Goal: Task Accomplishment & Management: Manage account settings

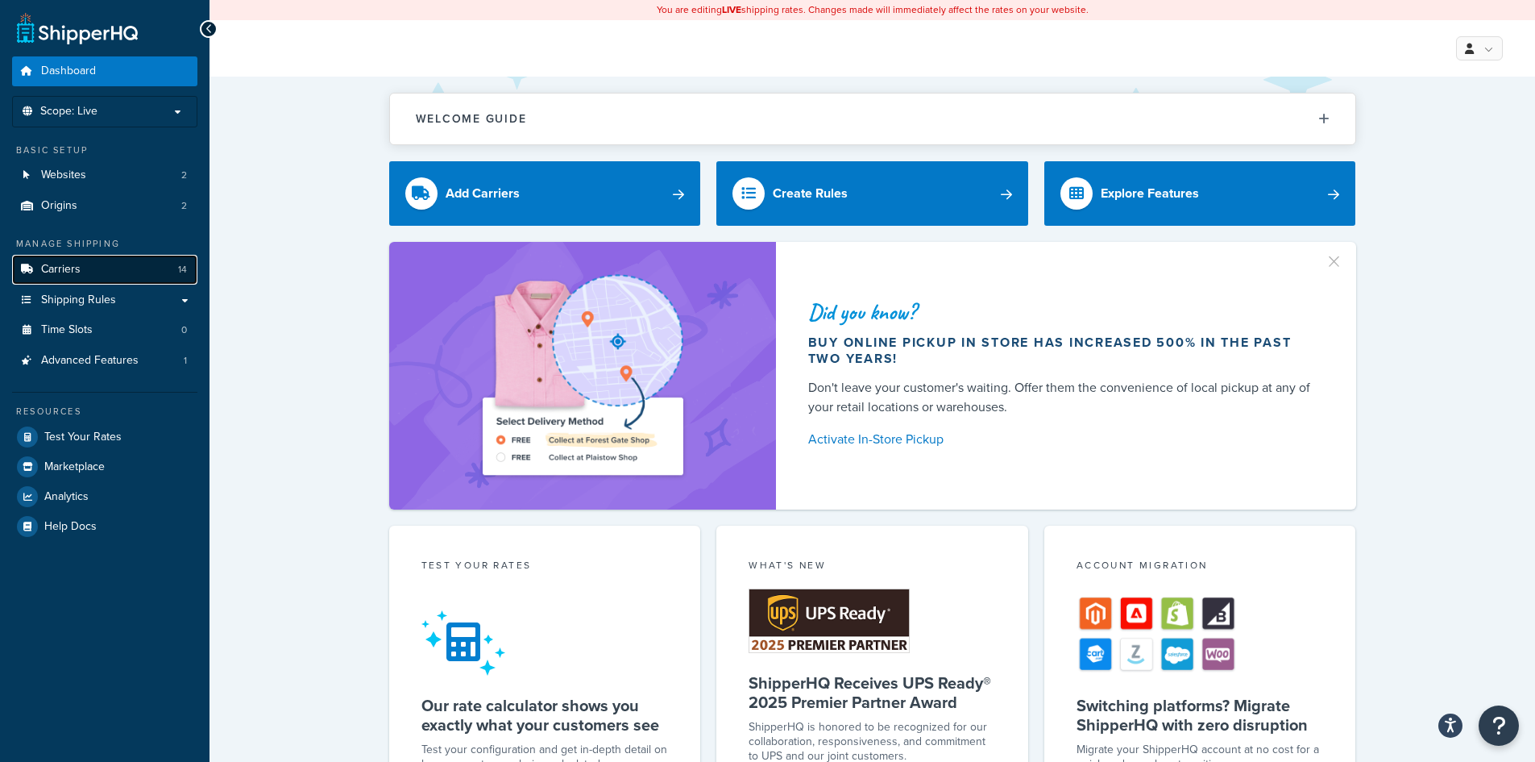
click at [115, 276] on link "Carriers 14" at bounding box center [104, 270] width 185 height 30
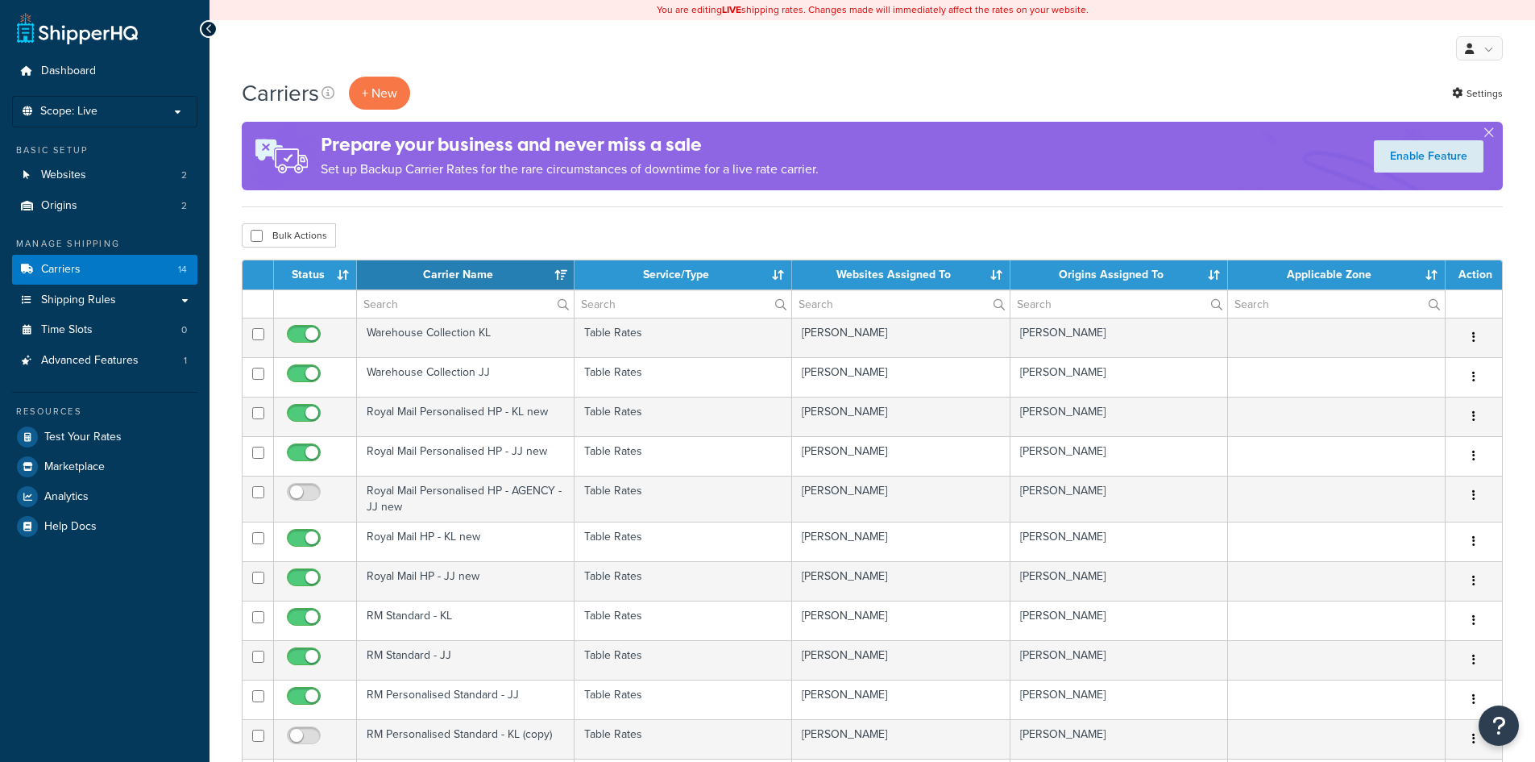
select select "15"
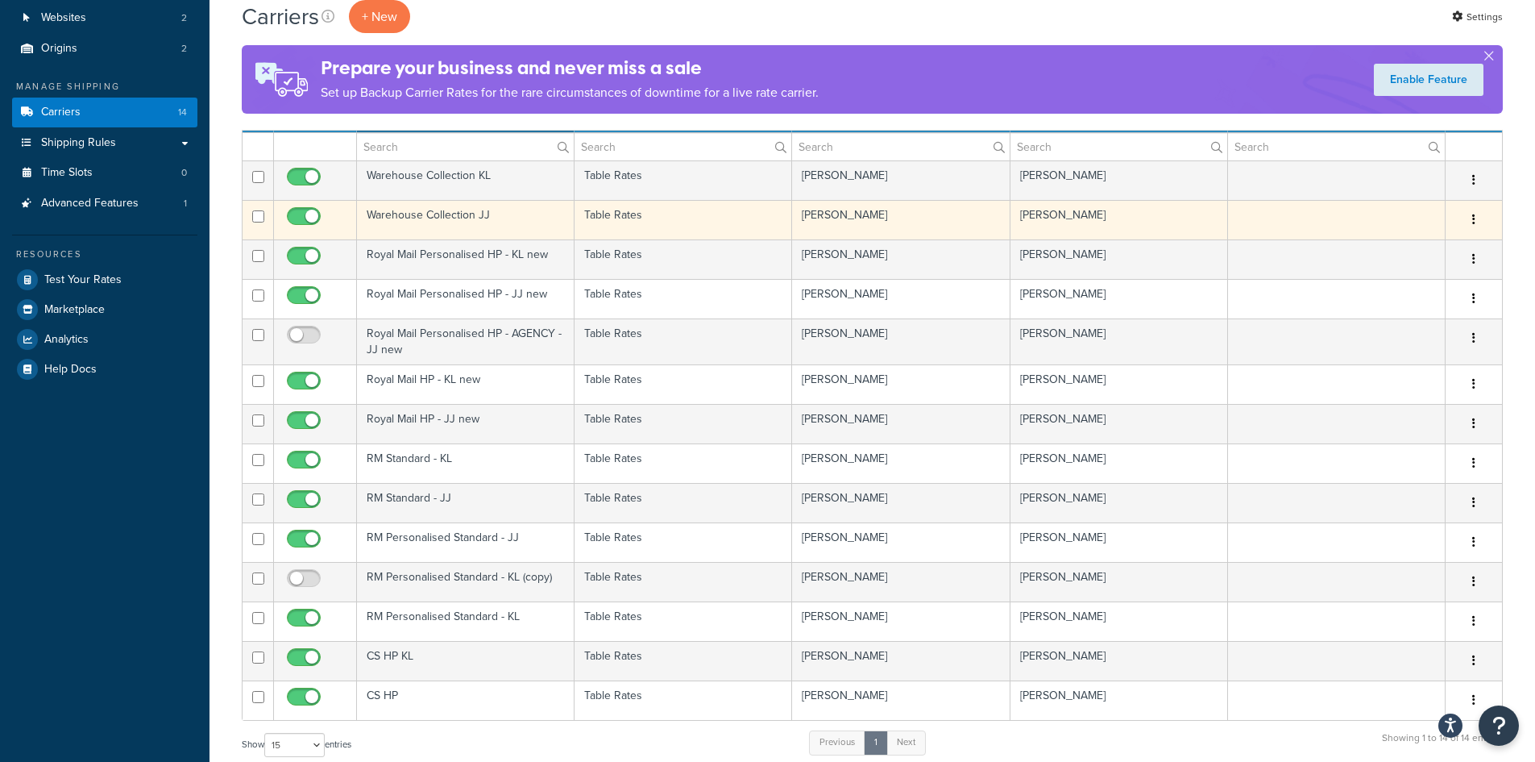
scroll to position [161, 0]
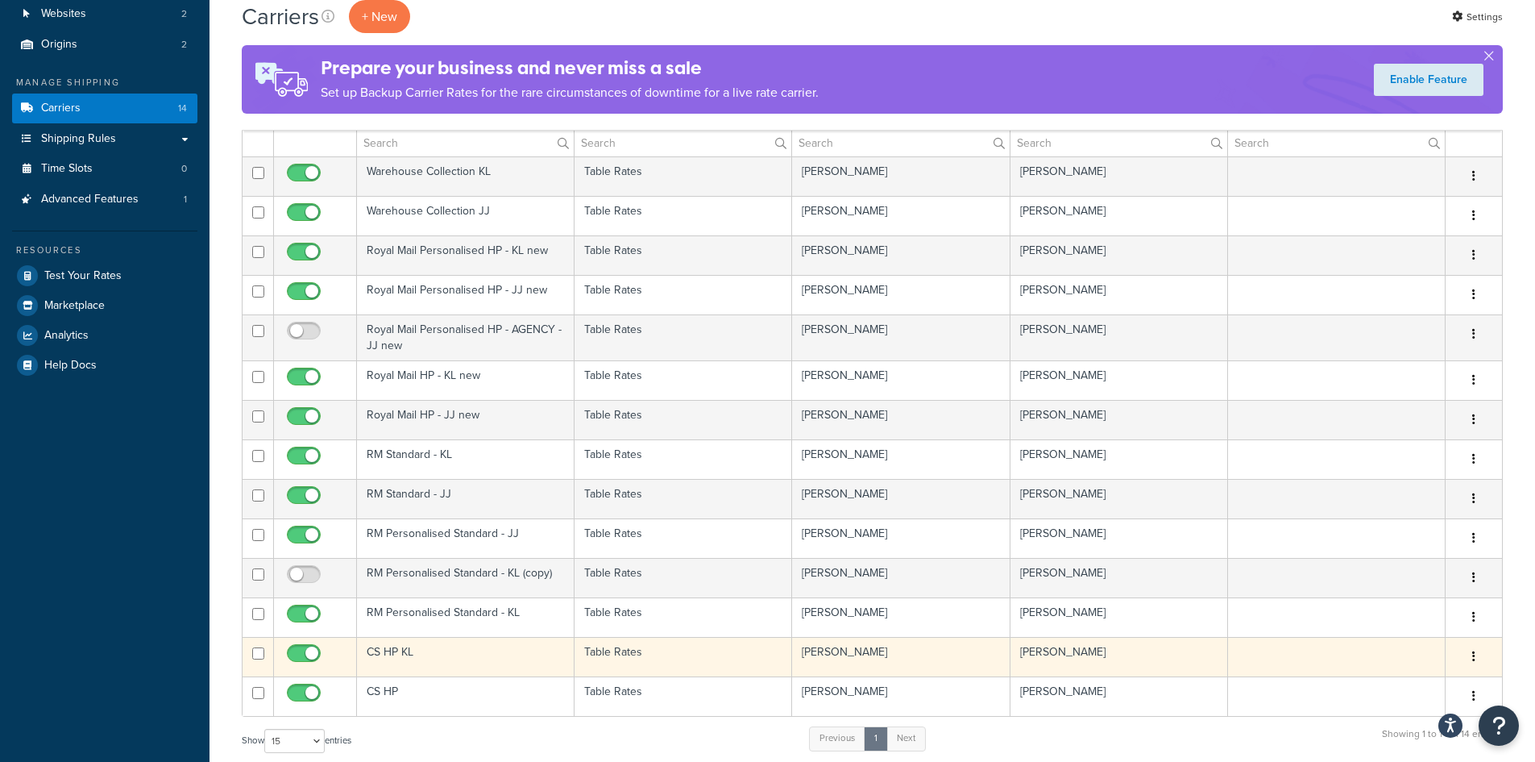
click at [500, 663] on td "CS HP KL" at bounding box center [466, 656] width 218 height 39
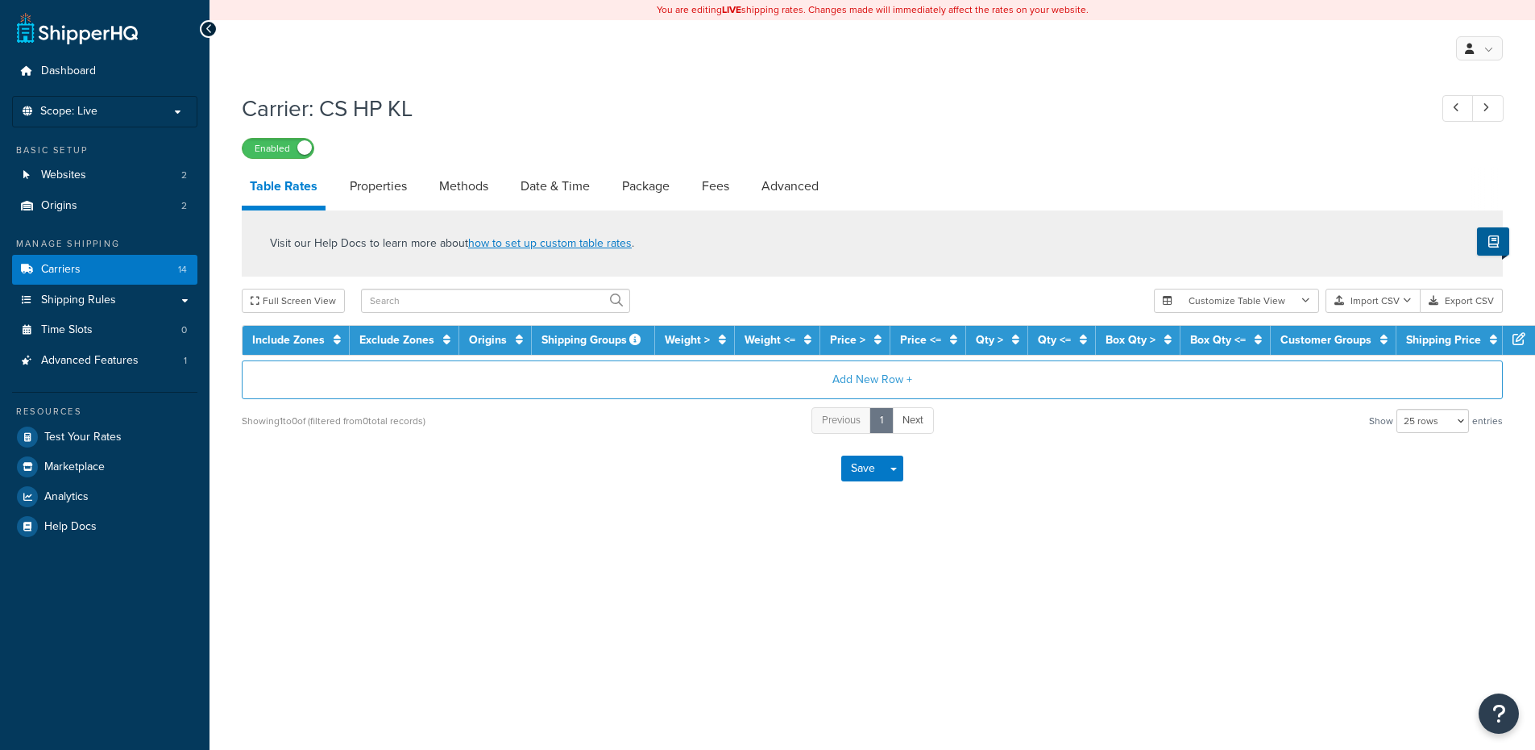
select select "25"
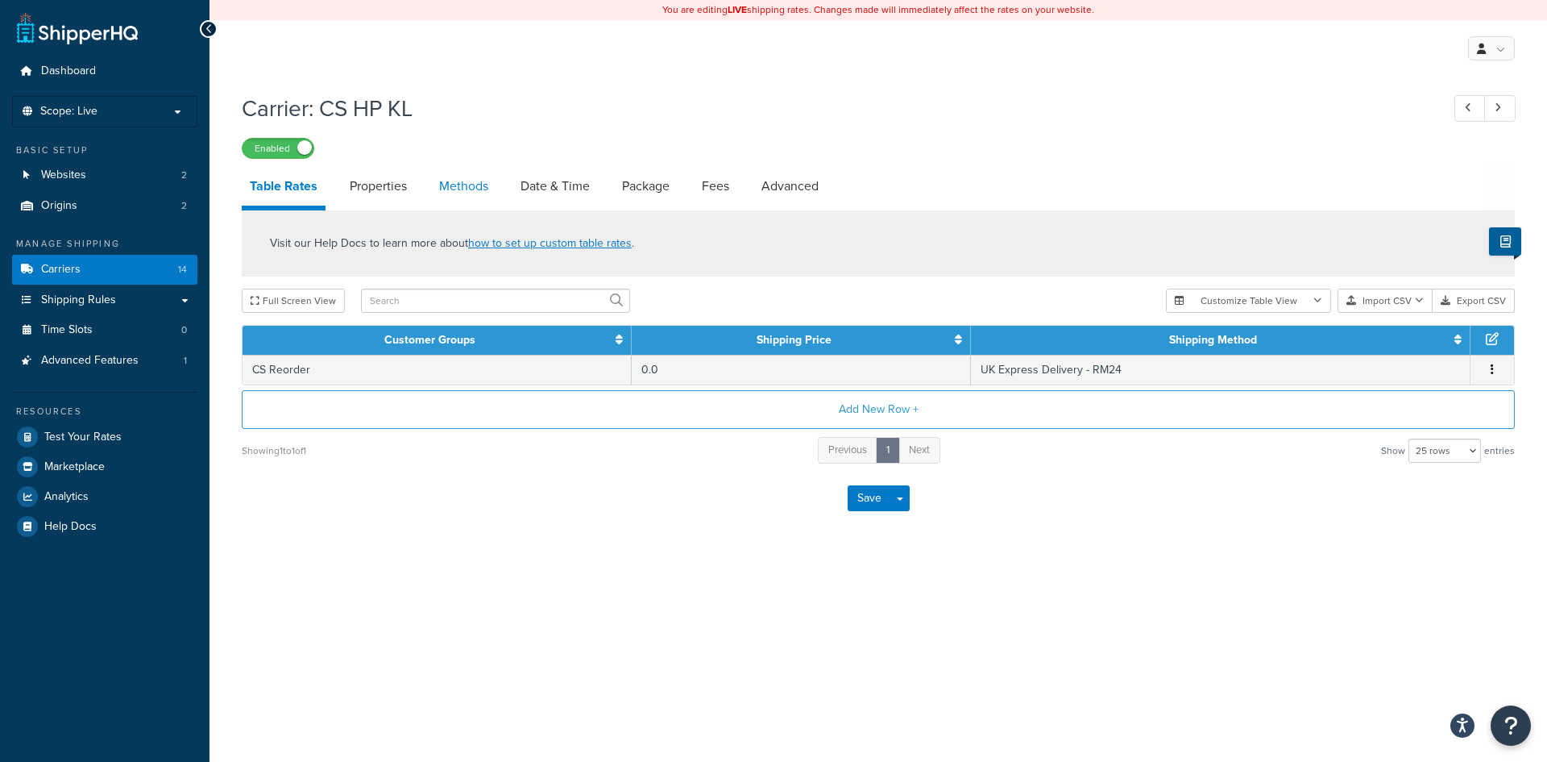
click at [471, 194] on link "Methods" at bounding box center [463, 186] width 65 height 39
select select "25"
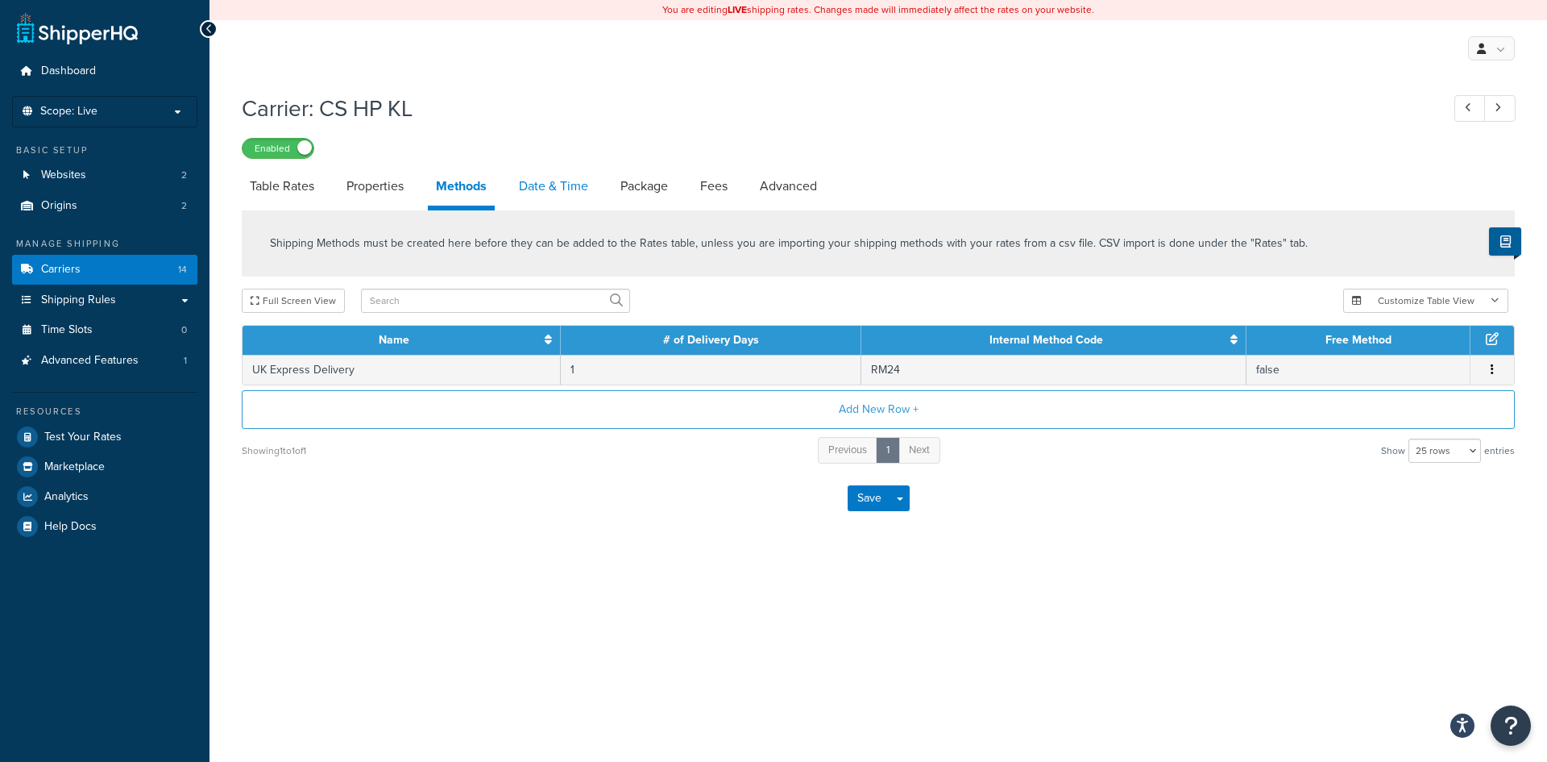
click at [553, 181] on link "Date & Time" at bounding box center [553, 186] width 85 height 39
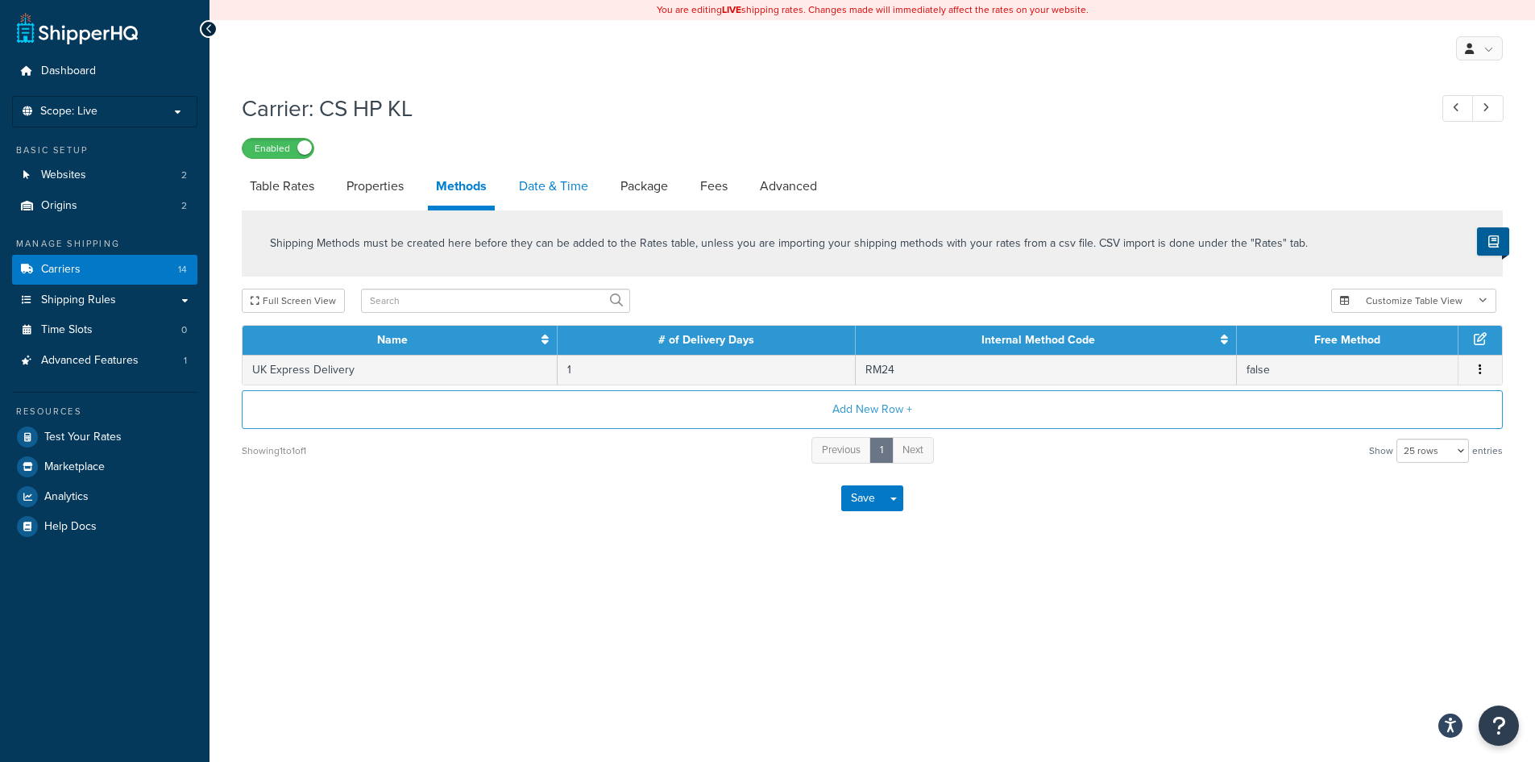
select select "MMMd"
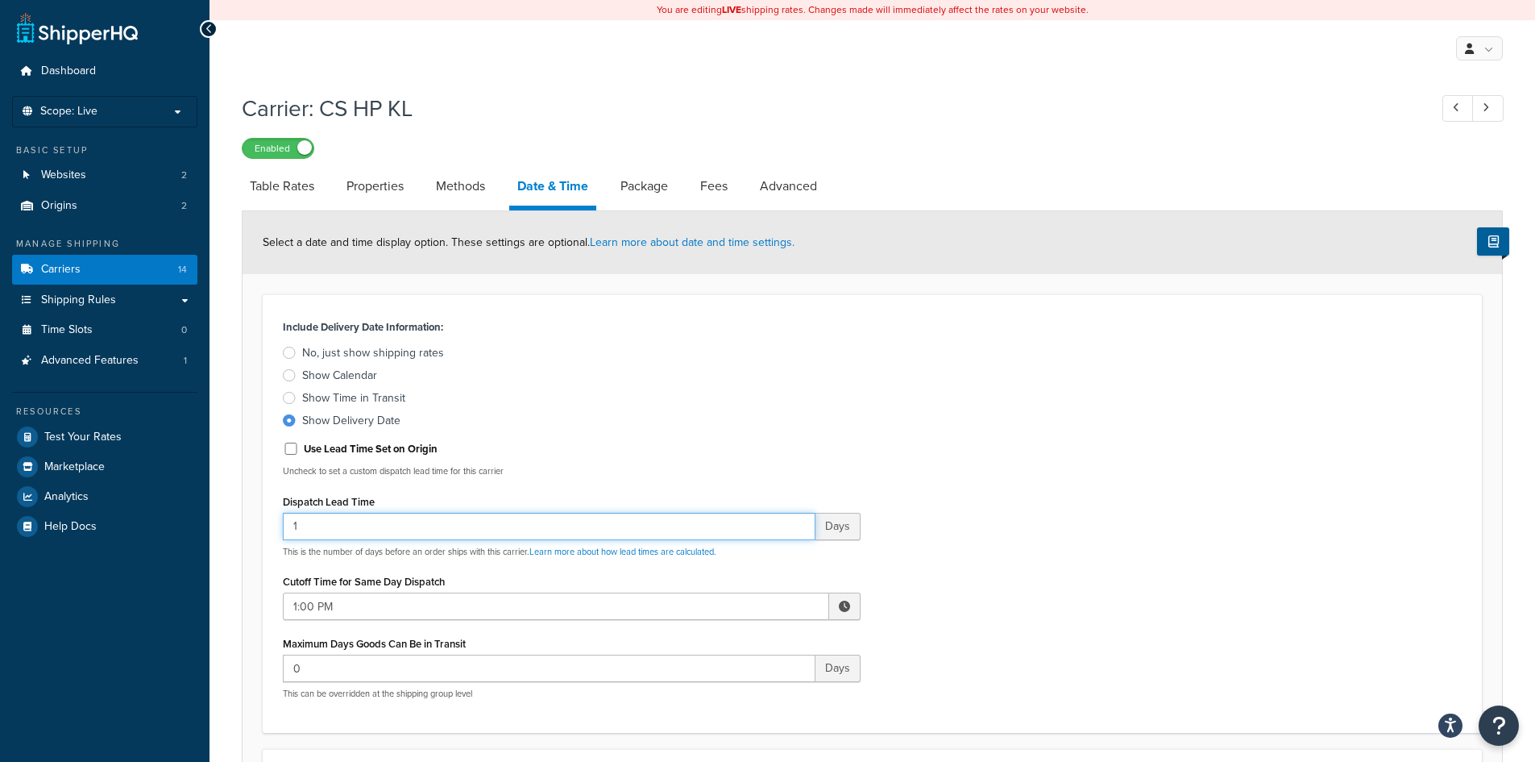
click at [419, 515] on input "1" at bounding box center [549, 526] width 533 height 27
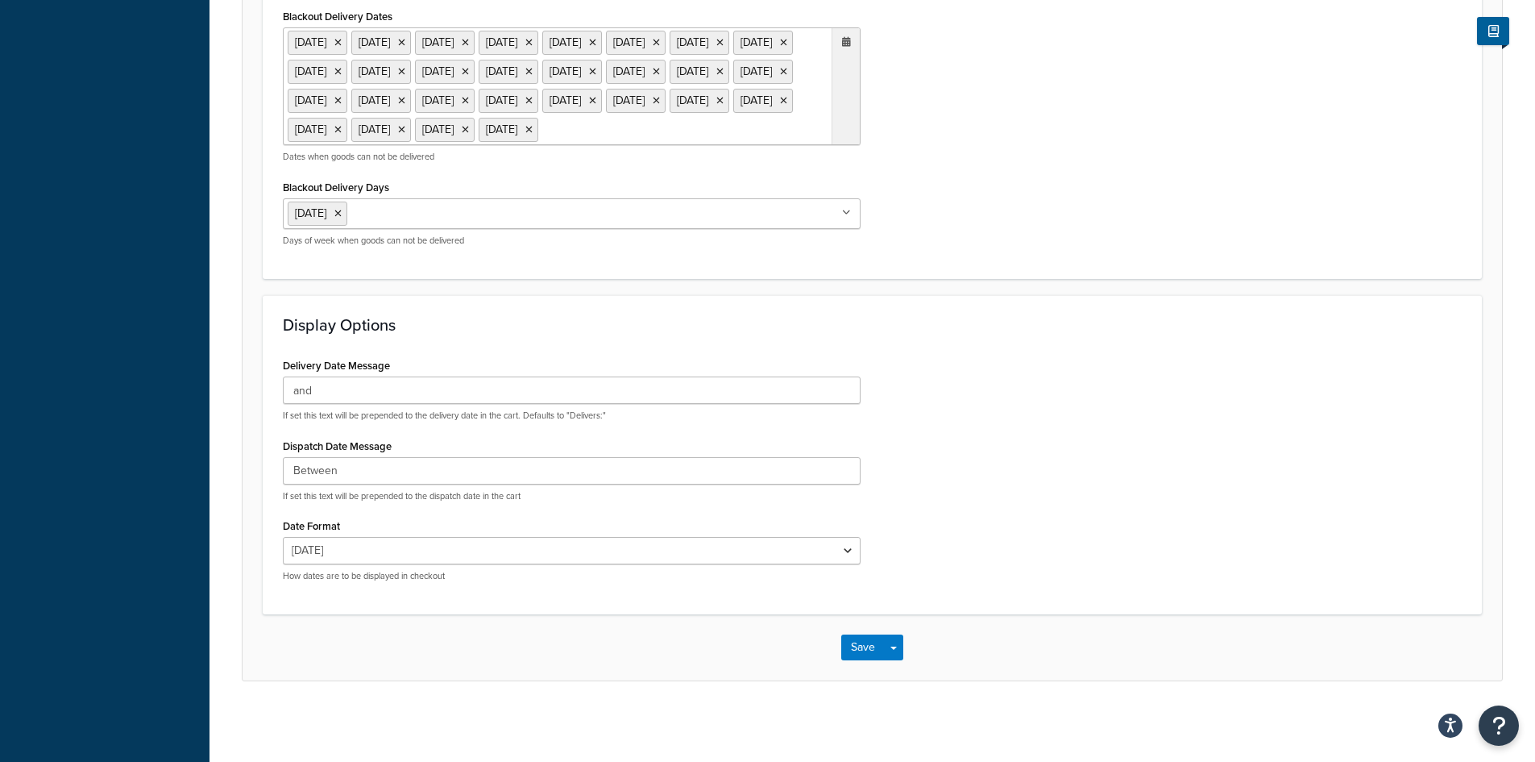
scroll to position [1267, 0]
type input "0"
click at [874, 652] on button "Save" at bounding box center [863, 647] width 44 height 26
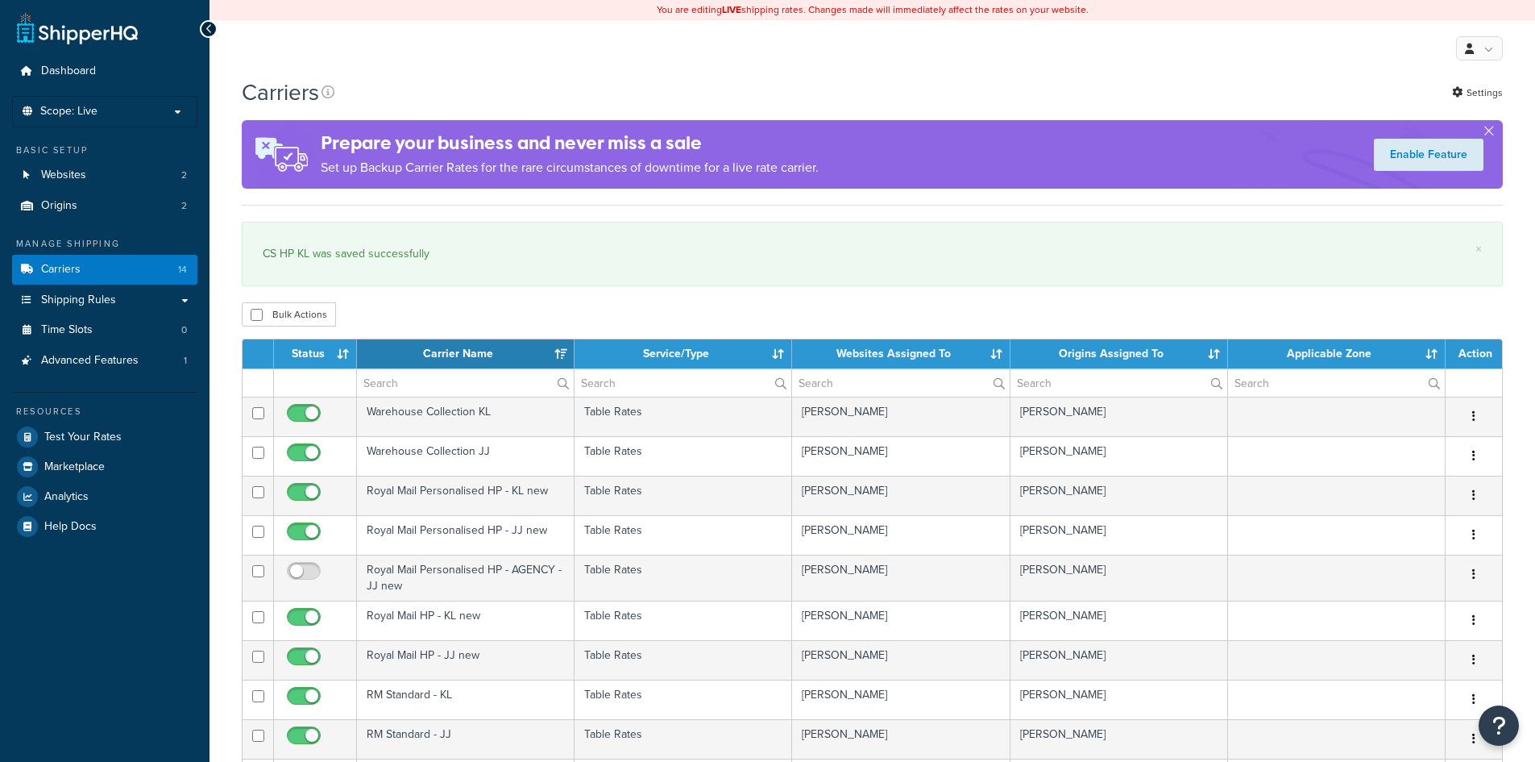
select select "15"
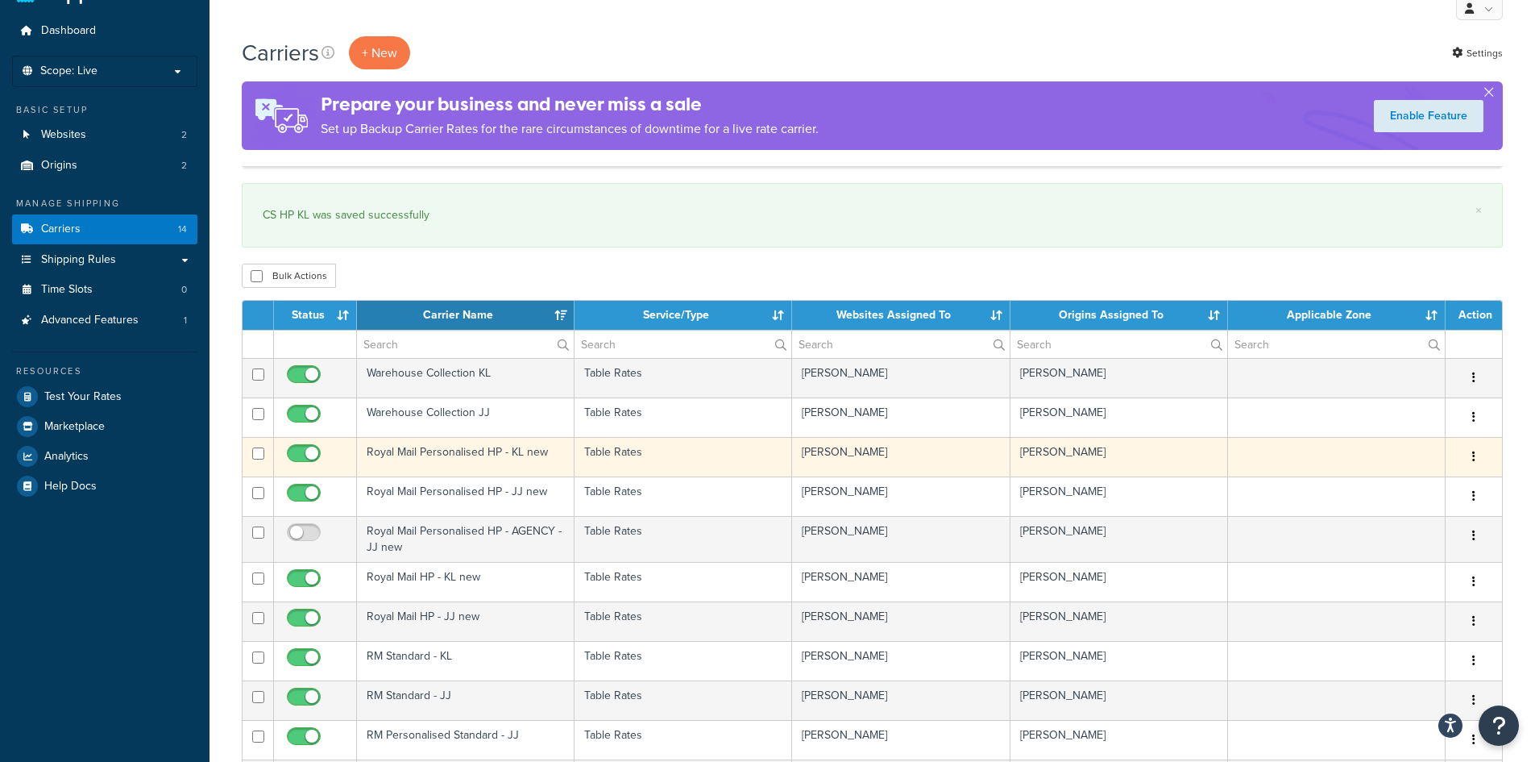
scroll to position [81, 0]
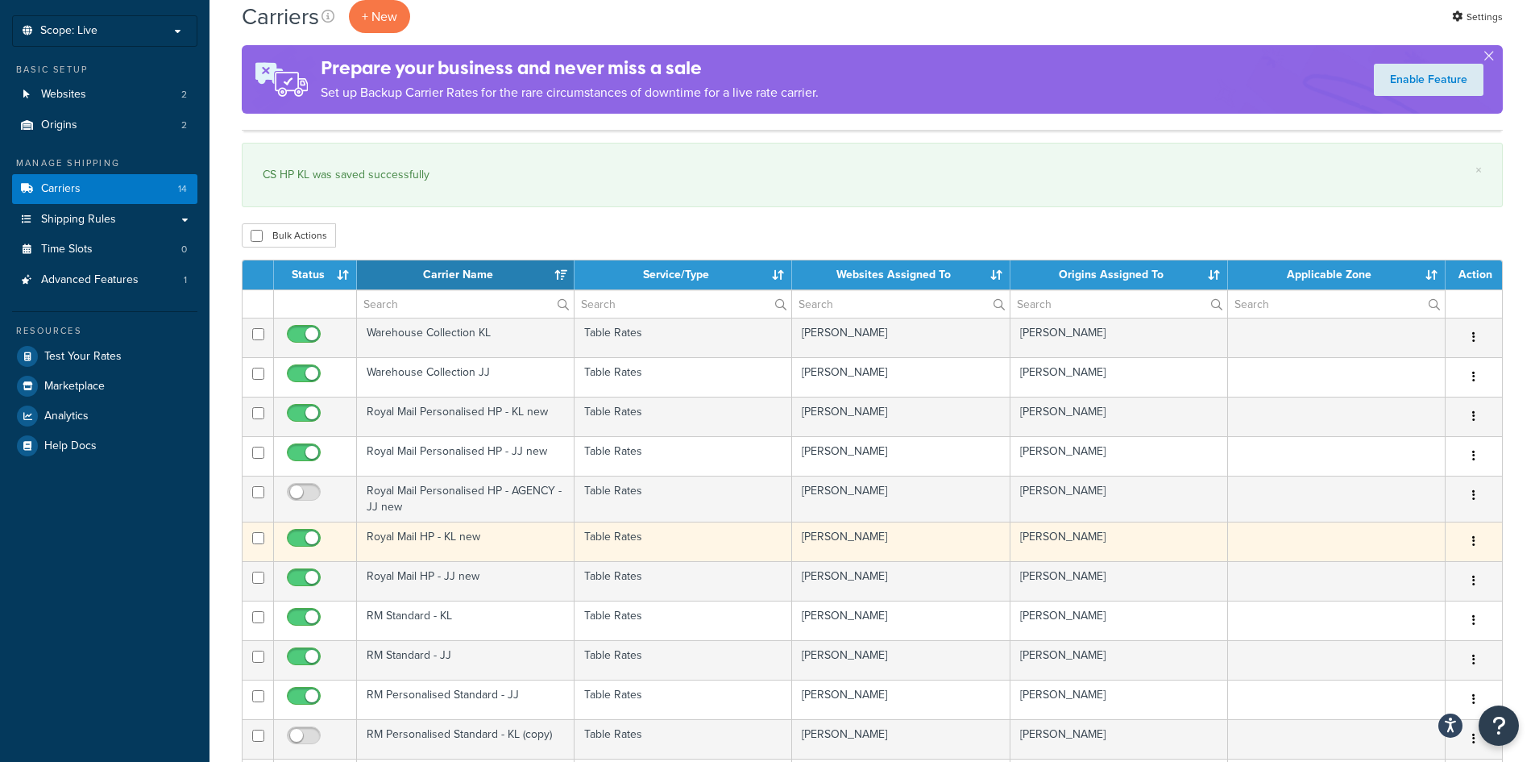
click at [516, 538] on td "Royal Mail HP - KL new" at bounding box center [466, 540] width 218 height 39
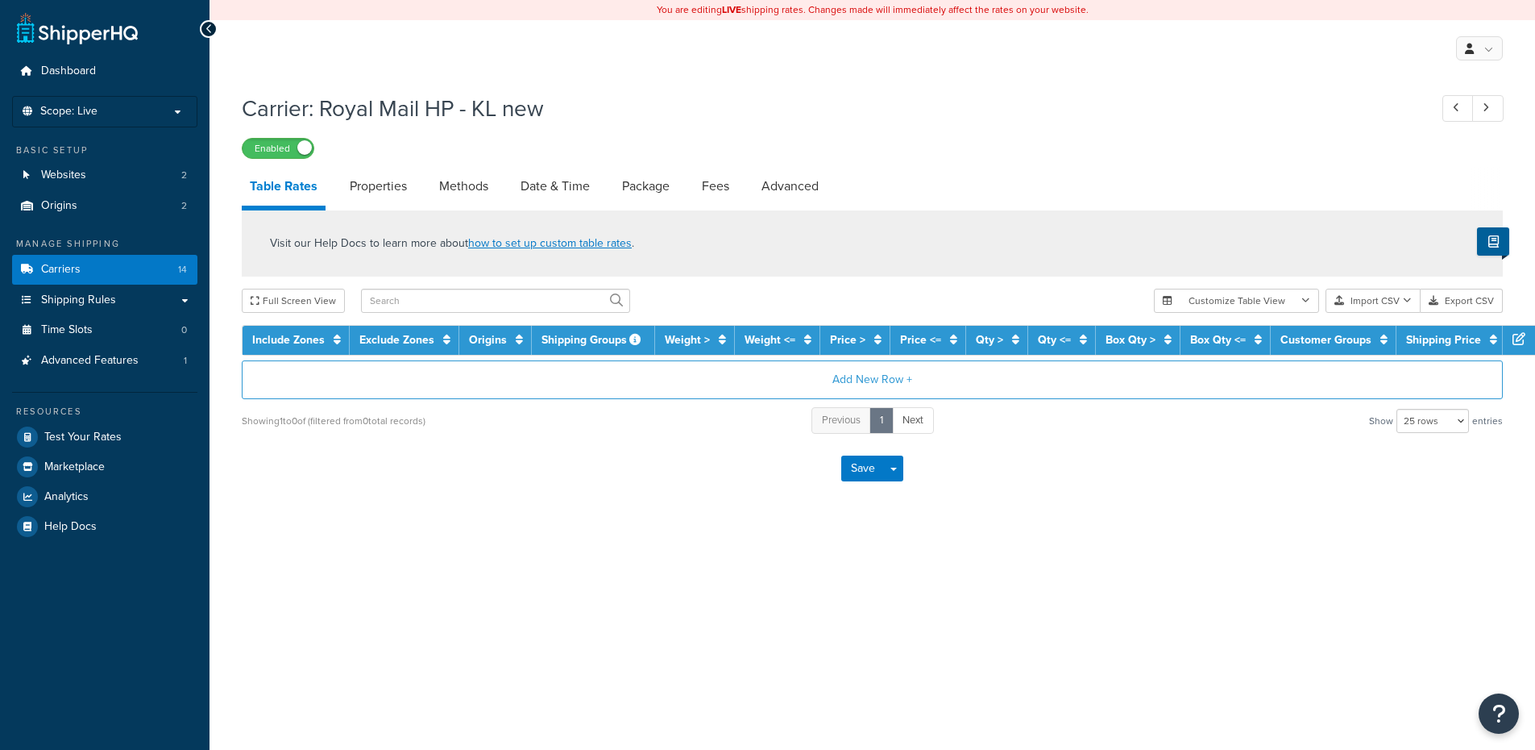
select select "25"
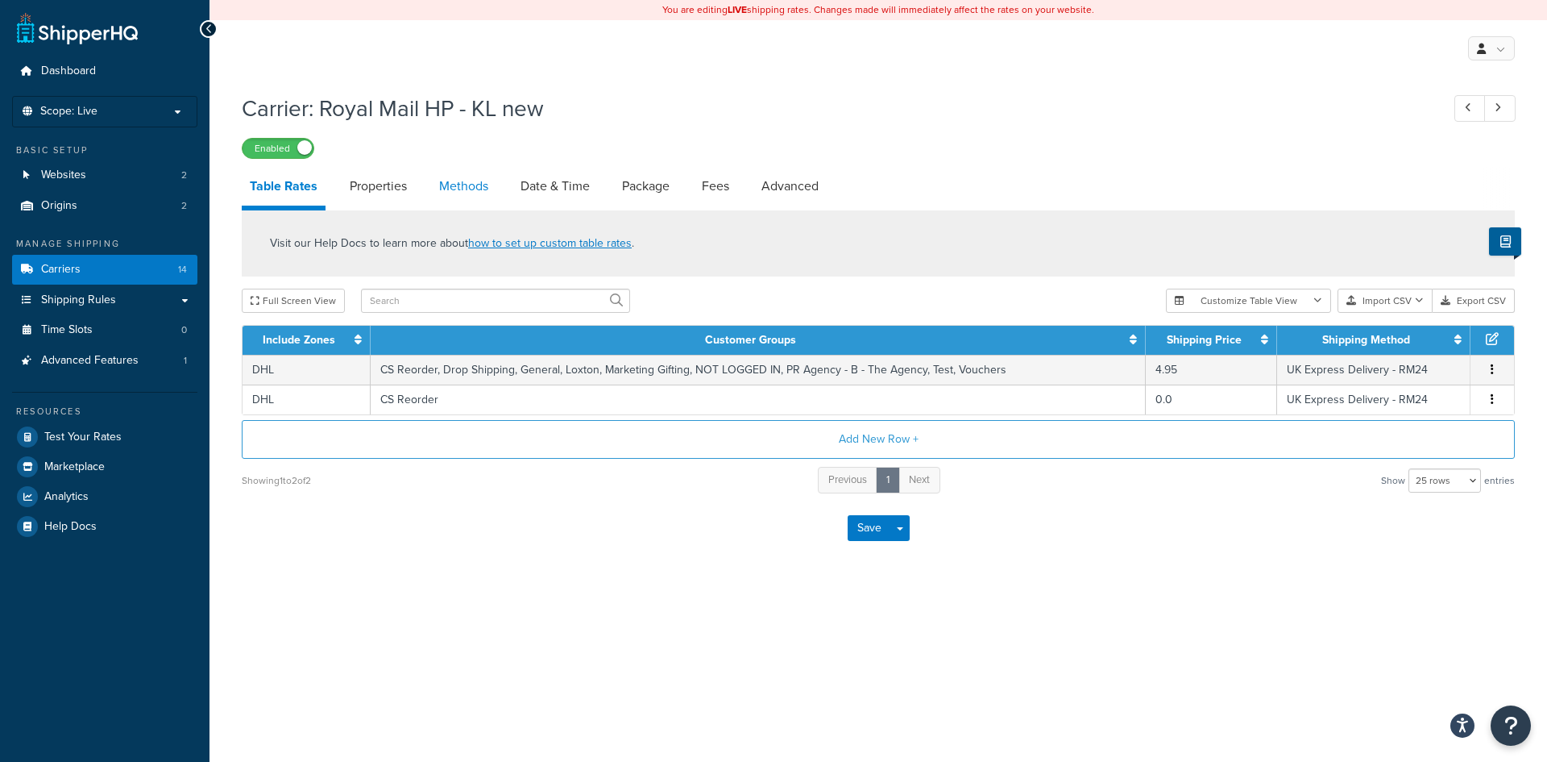
click at [480, 183] on link "Methods" at bounding box center [463, 186] width 65 height 39
select select "25"
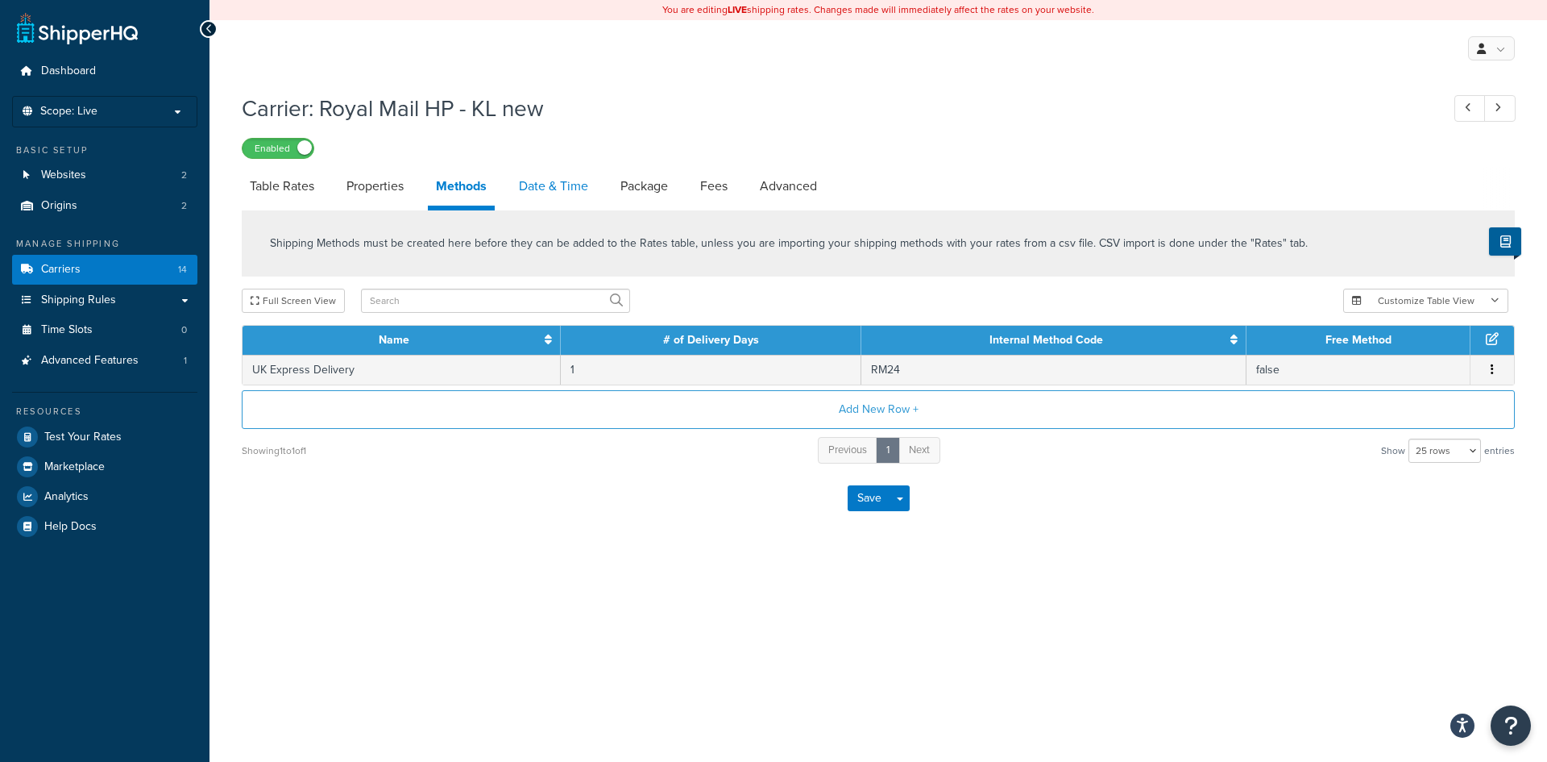
click at [532, 185] on link "Date & Time" at bounding box center [553, 186] width 85 height 39
select select "MMMd"
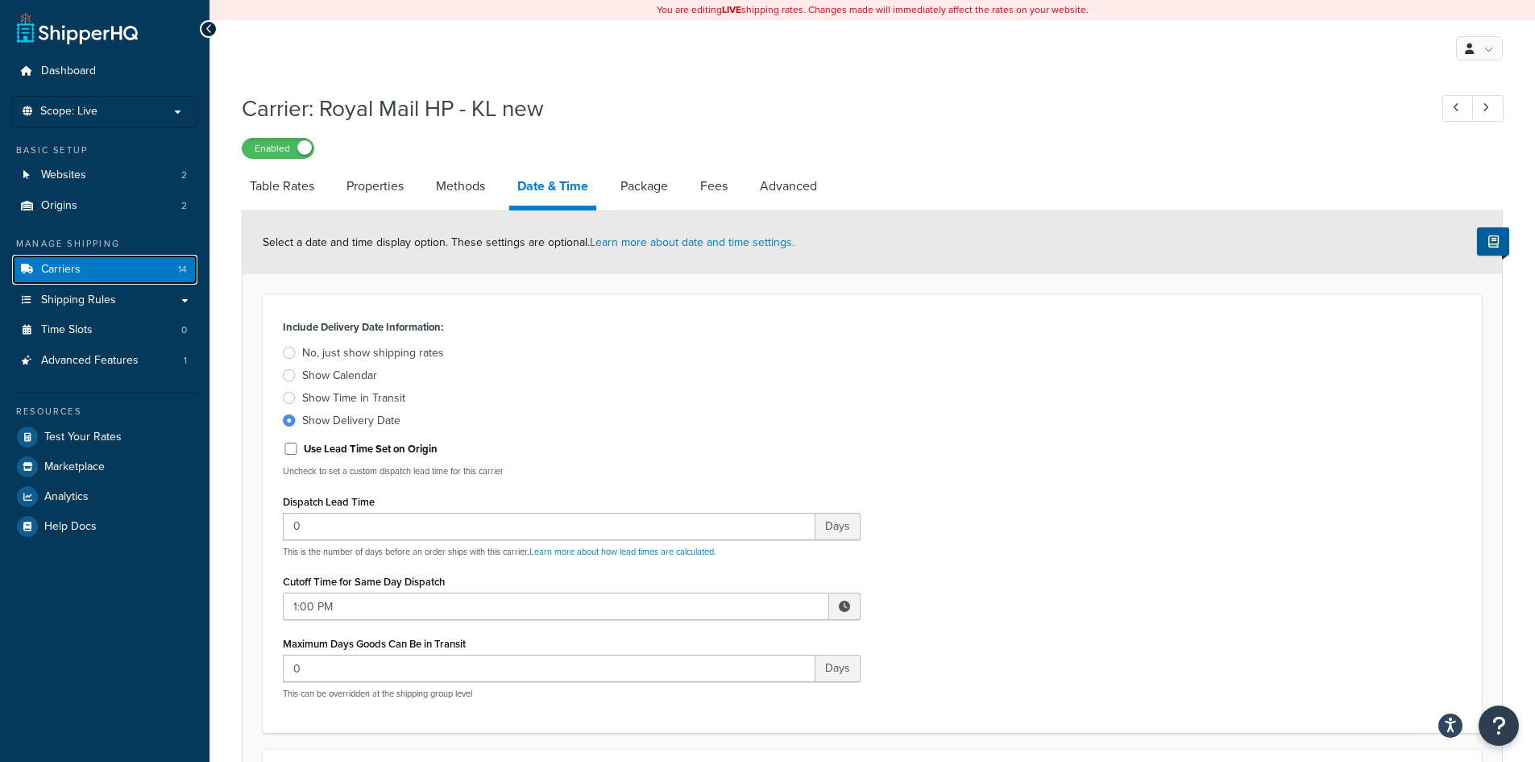
click at [56, 270] on span "Carriers" at bounding box center [60, 270] width 39 height 14
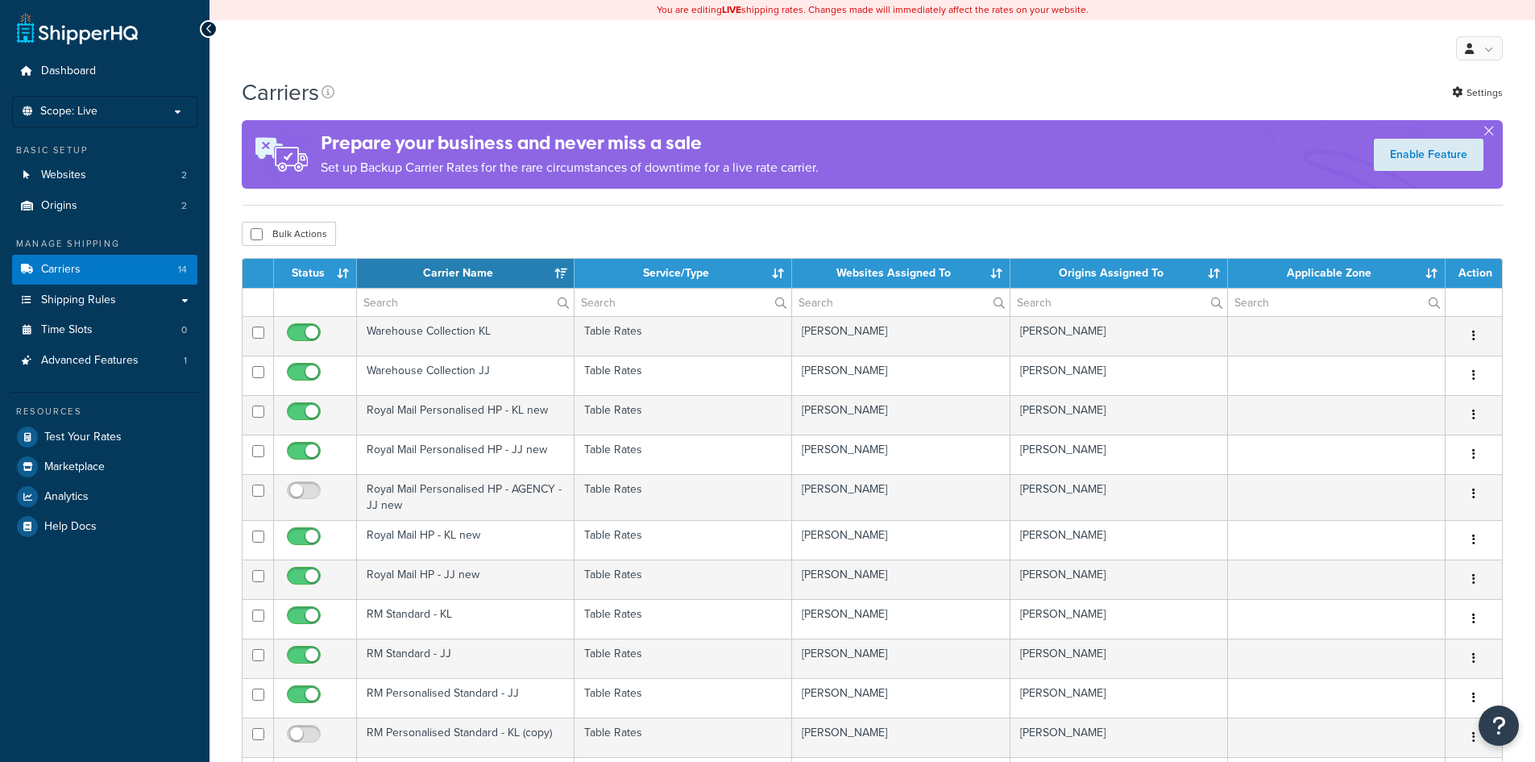
select select "15"
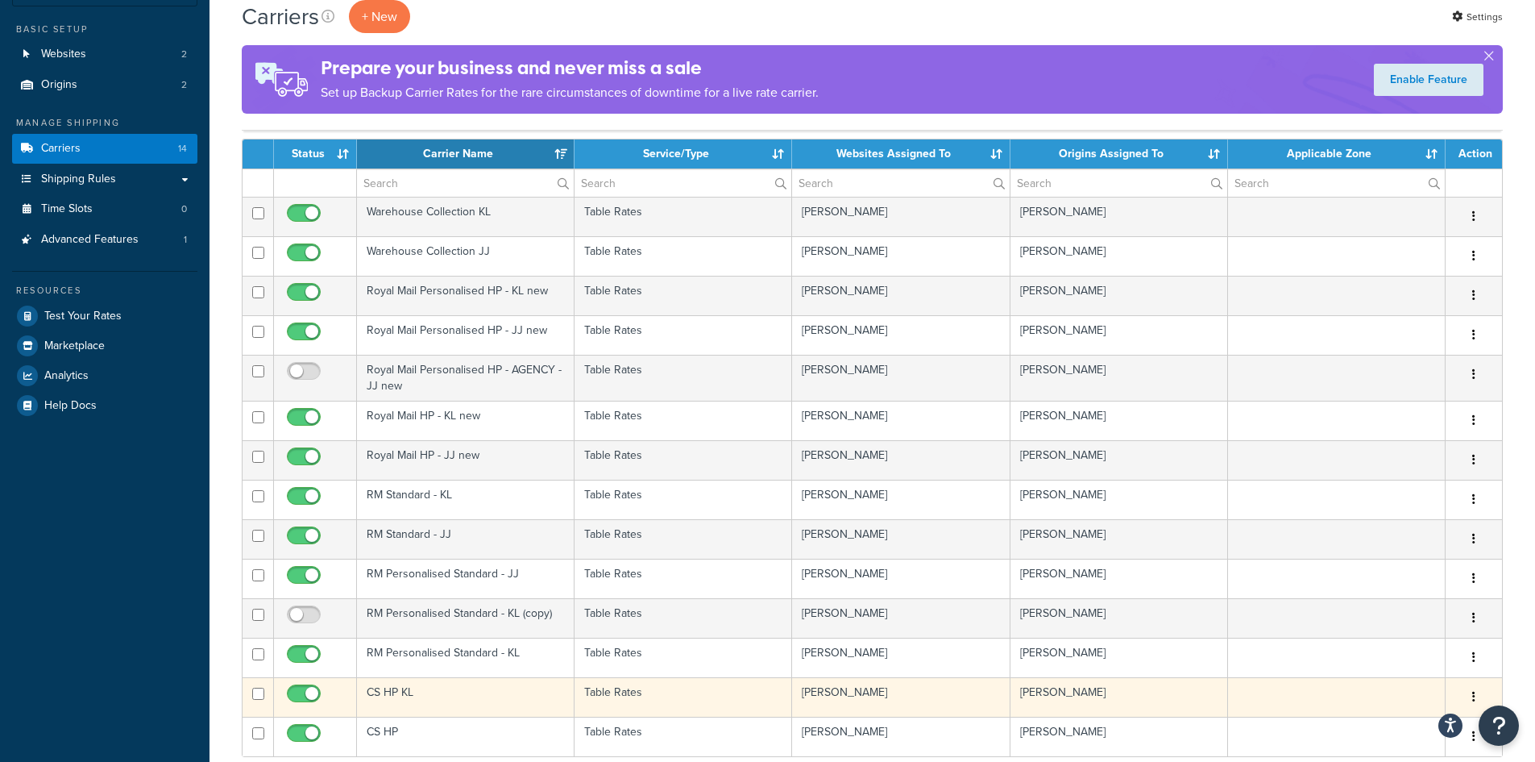
scroll to position [161, 0]
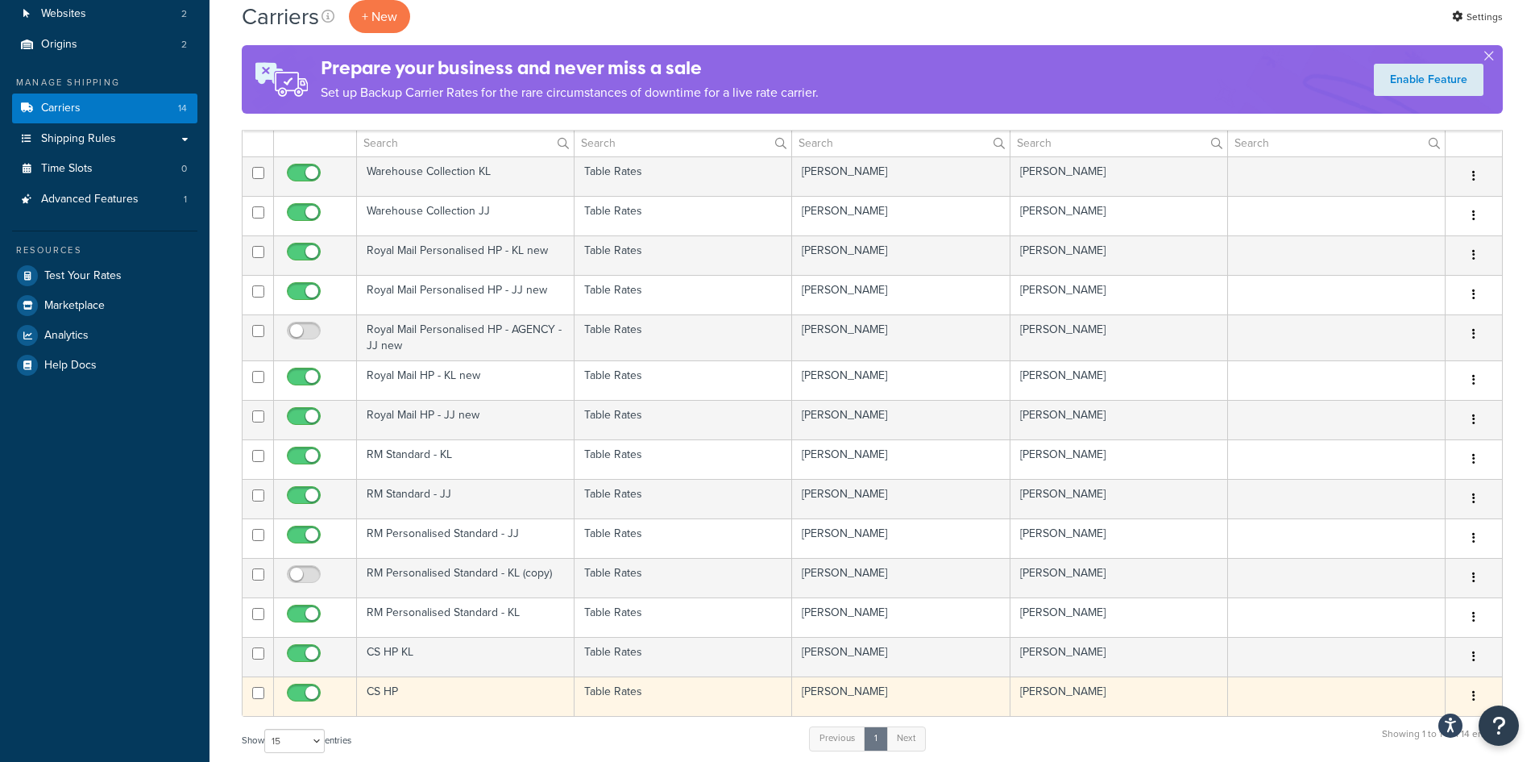
click at [559, 704] on td "CS HP" at bounding box center [466, 695] width 218 height 39
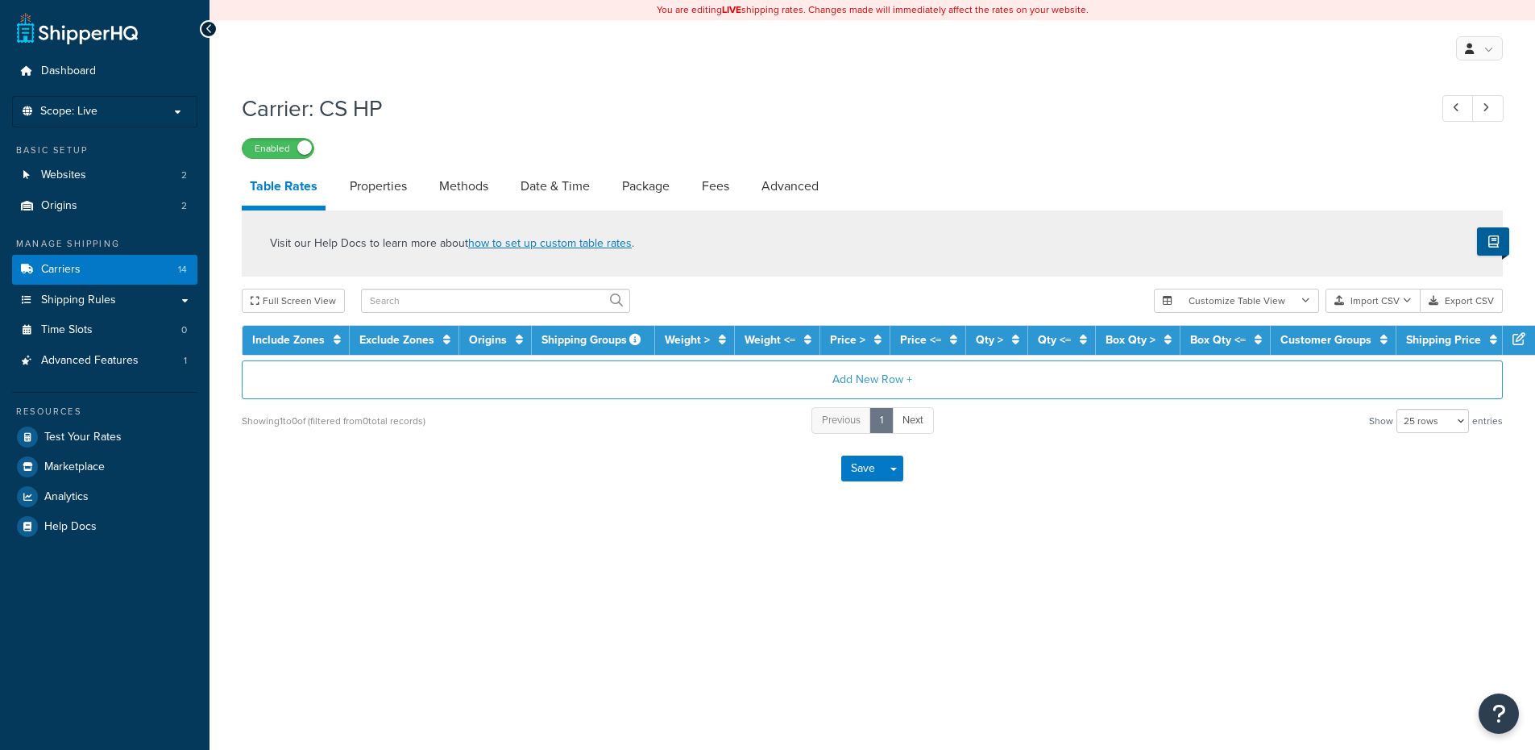
select select "25"
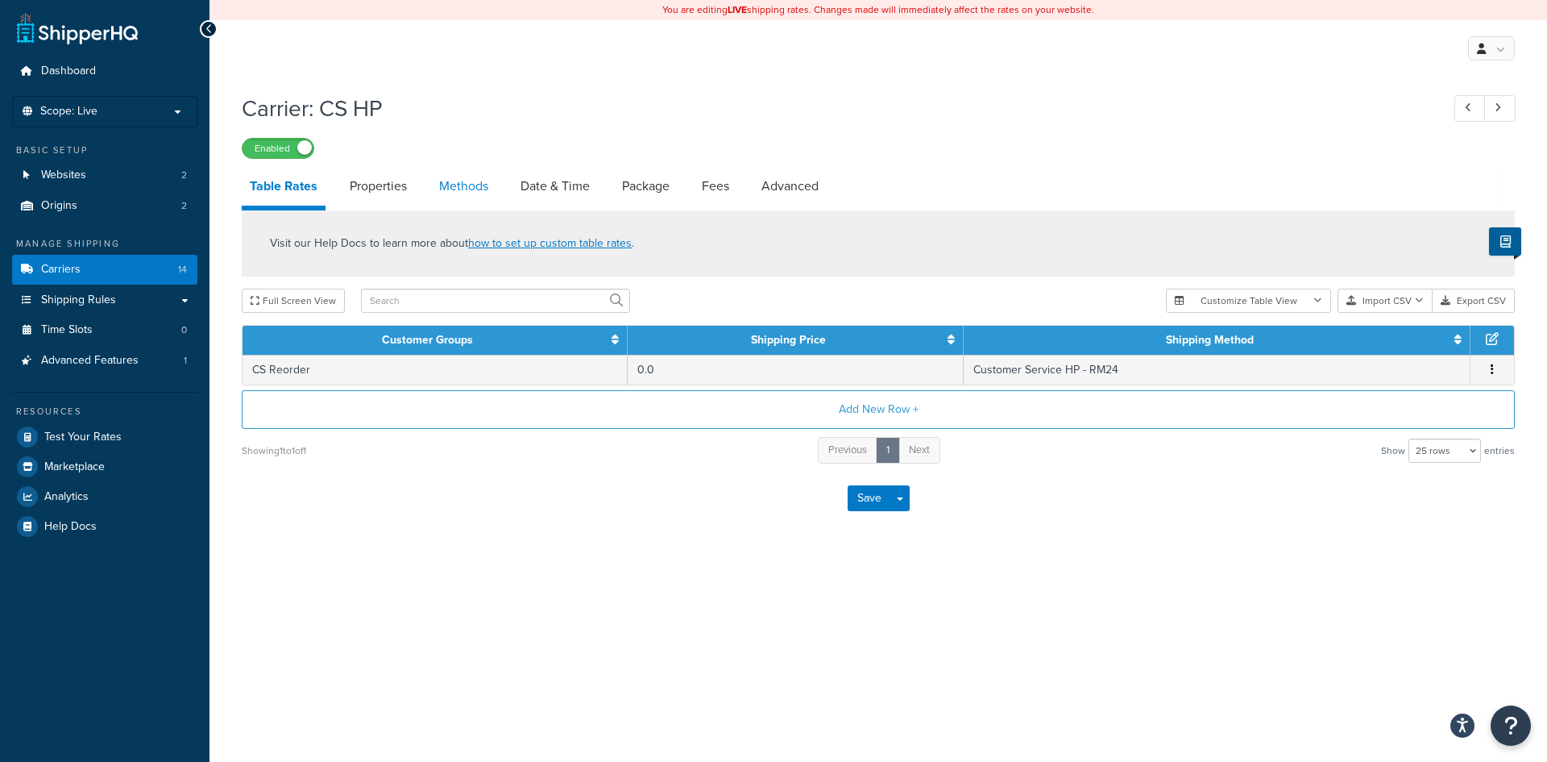
click at [451, 197] on link "Methods" at bounding box center [463, 186] width 65 height 39
select select "25"
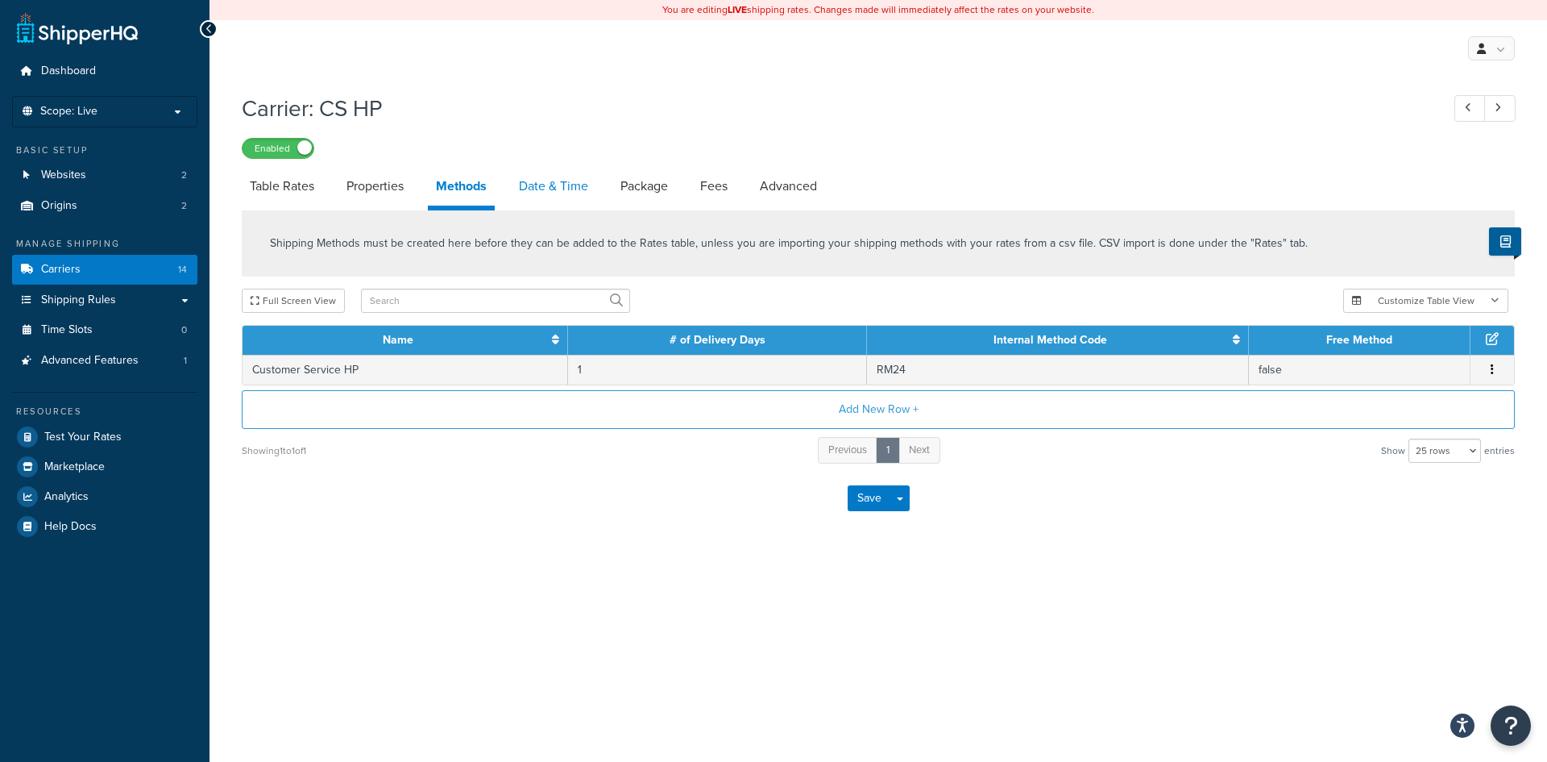
click at [539, 189] on link "Date & Time" at bounding box center [553, 186] width 85 height 39
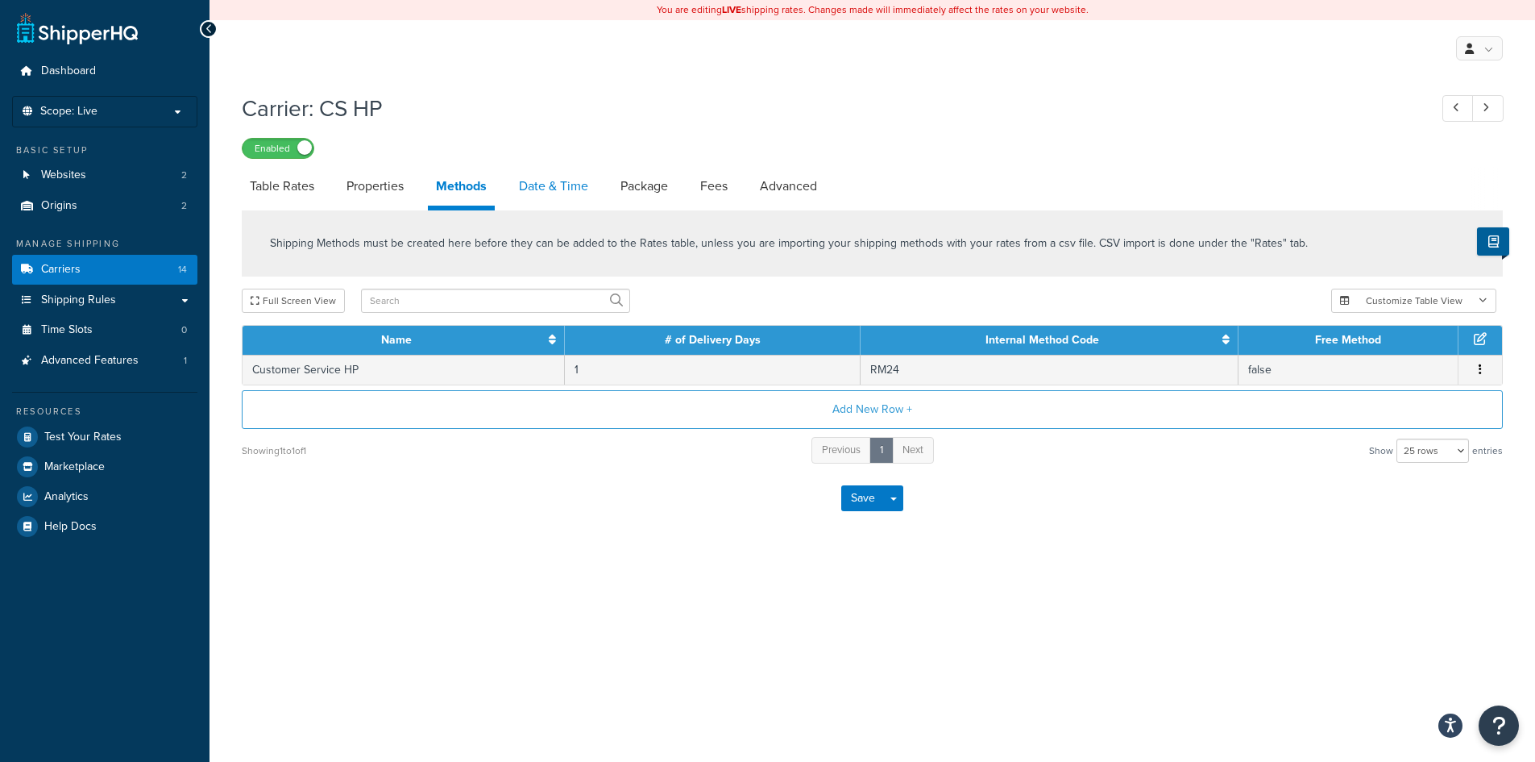
select select "MMMd"
